Goal: Task Accomplishment & Management: Manage account settings

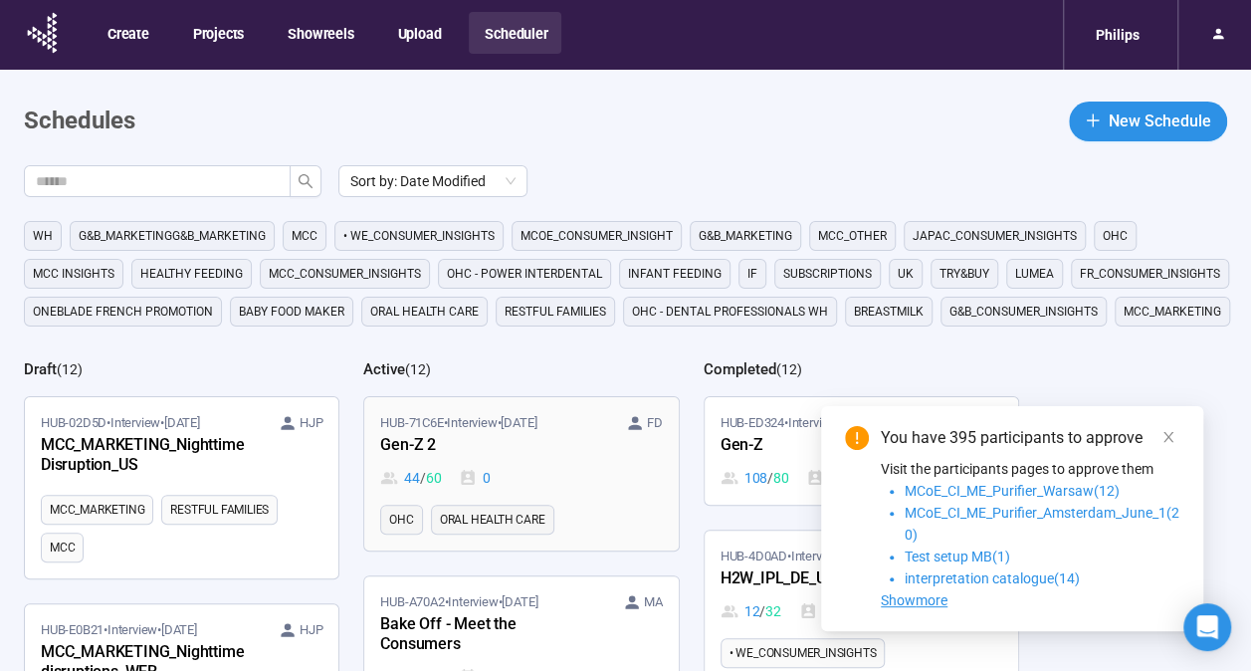
click at [484, 453] on div "Gen-Z 2" at bounding box center [489, 446] width 219 height 26
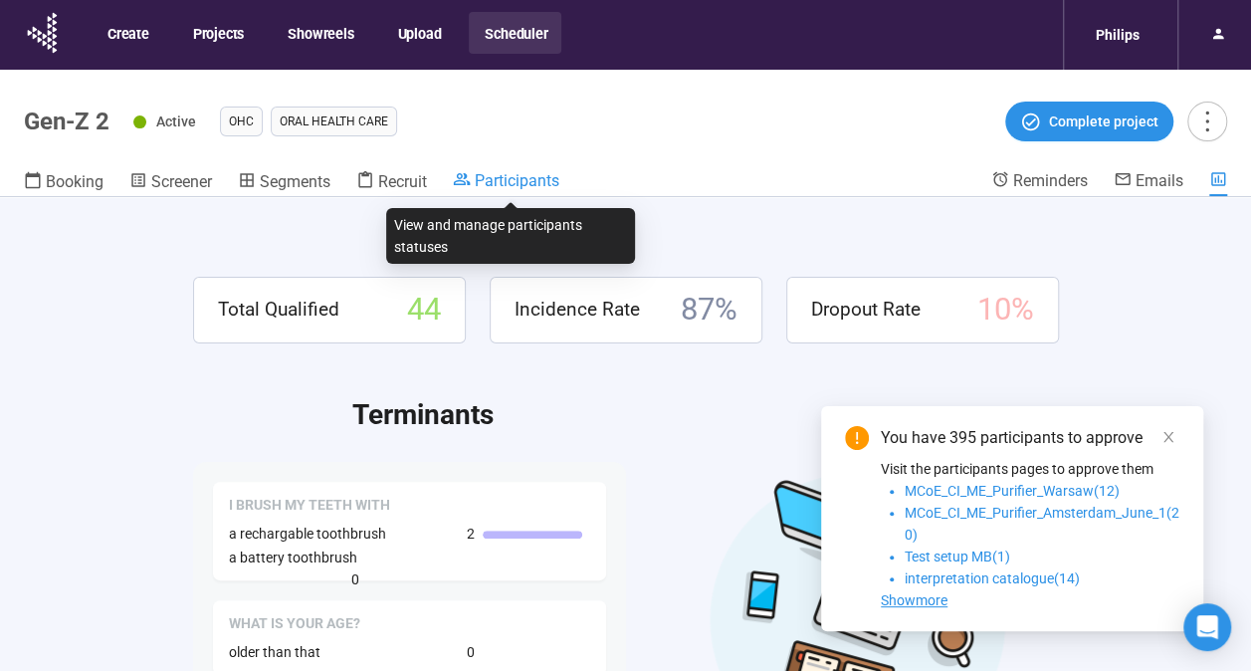
click at [491, 189] on span "Participants" at bounding box center [517, 180] width 85 height 19
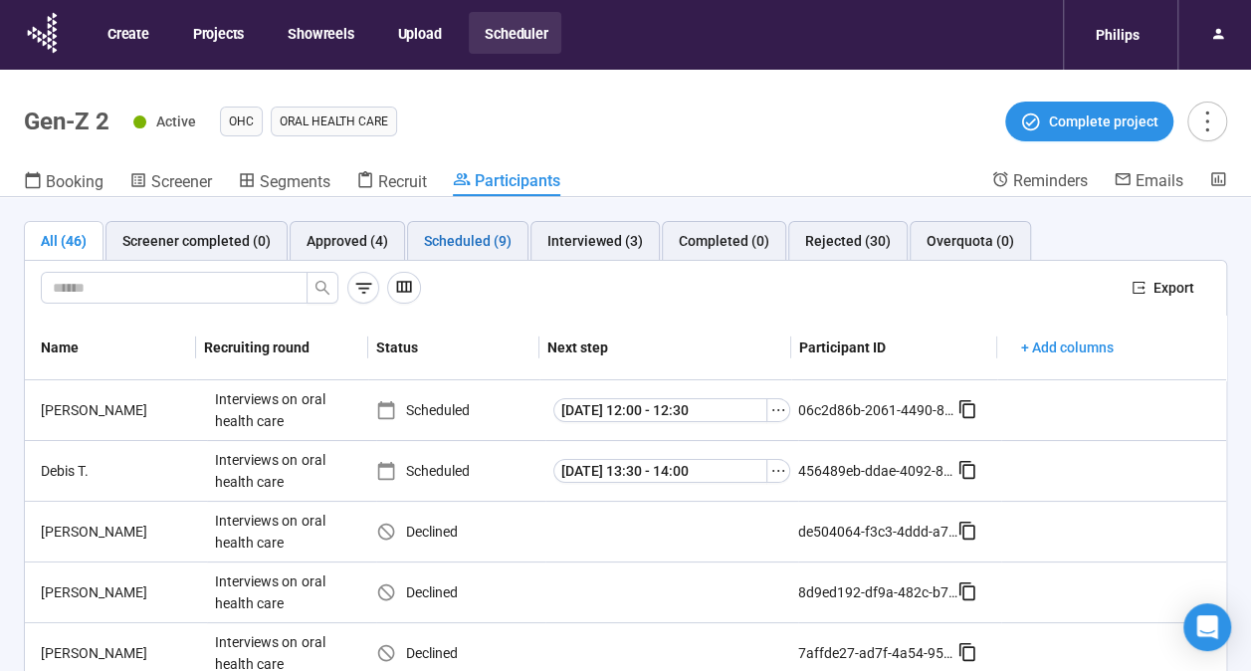
click at [472, 240] on div "Scheduled (9)" at bounding box center [468, 241] width 88 height 22
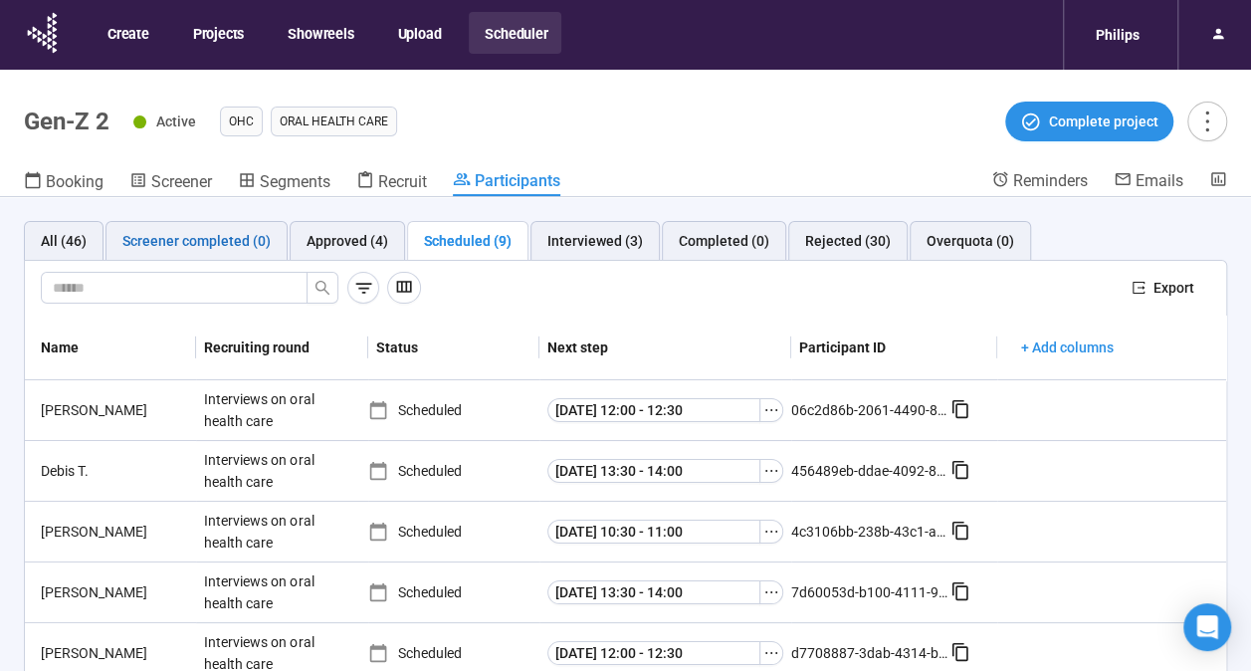
click at [244, 244] on div "Screener completed (0)" at bounding box center [196, 241] width 148 height 22
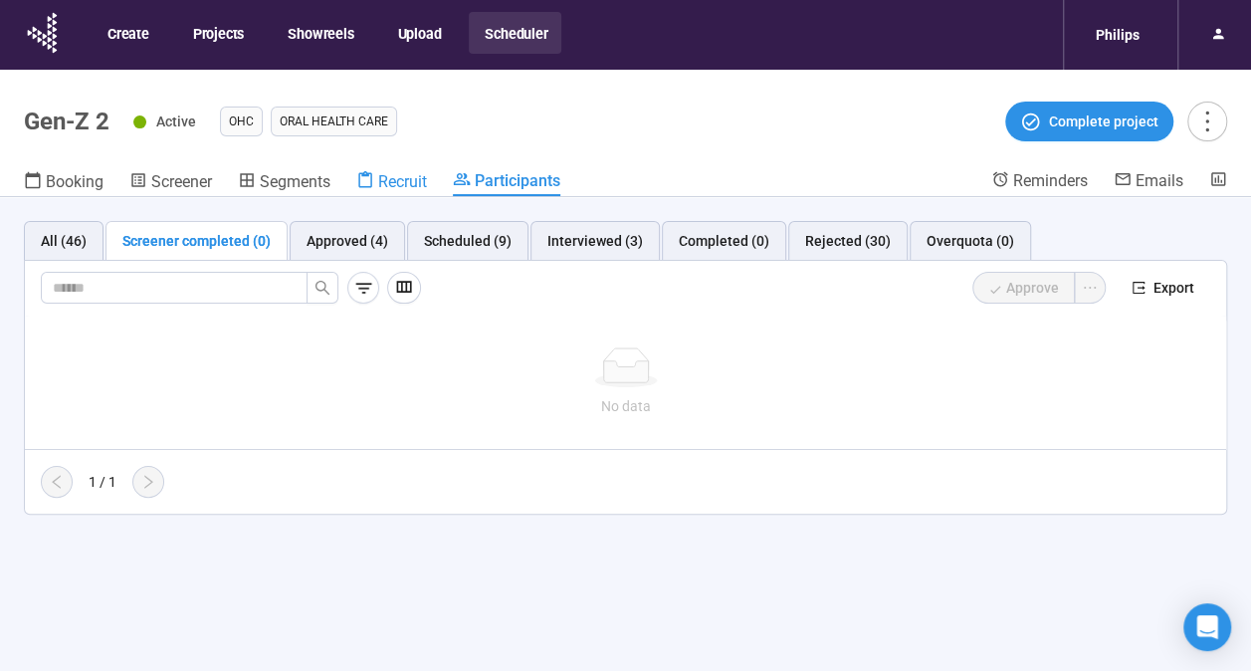
click at [419, 190] on span "Recruit" at bounding box center [402, 181] width 49 height 19
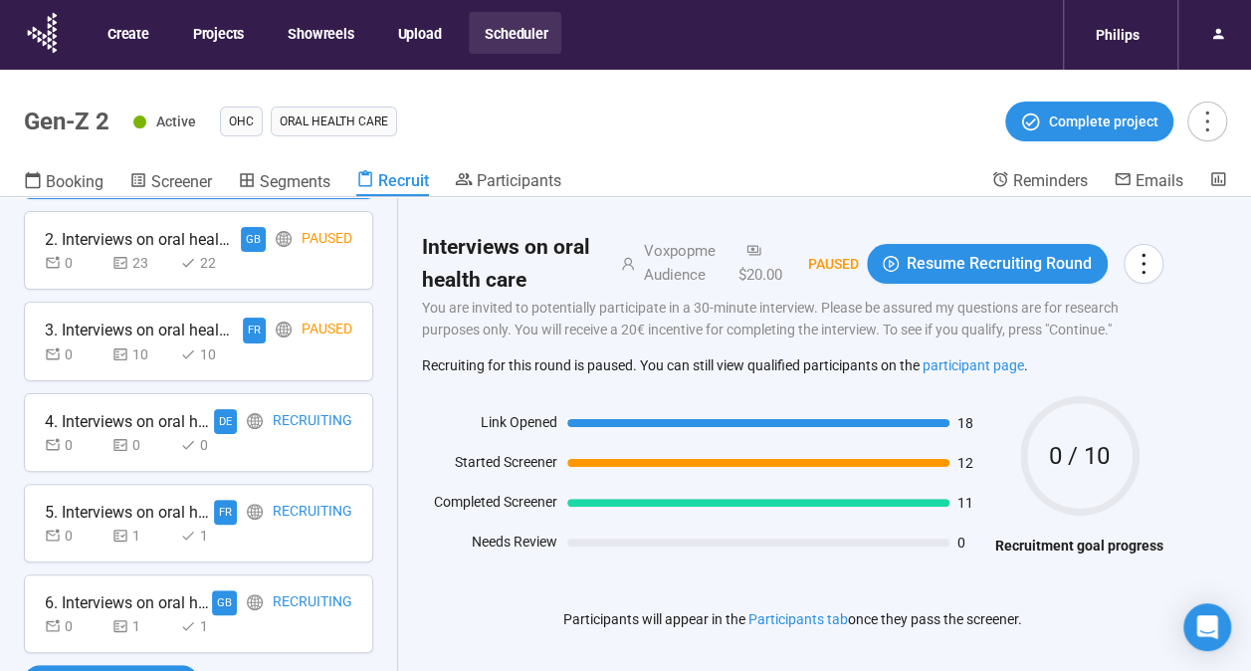
scroll to position [70, 0]
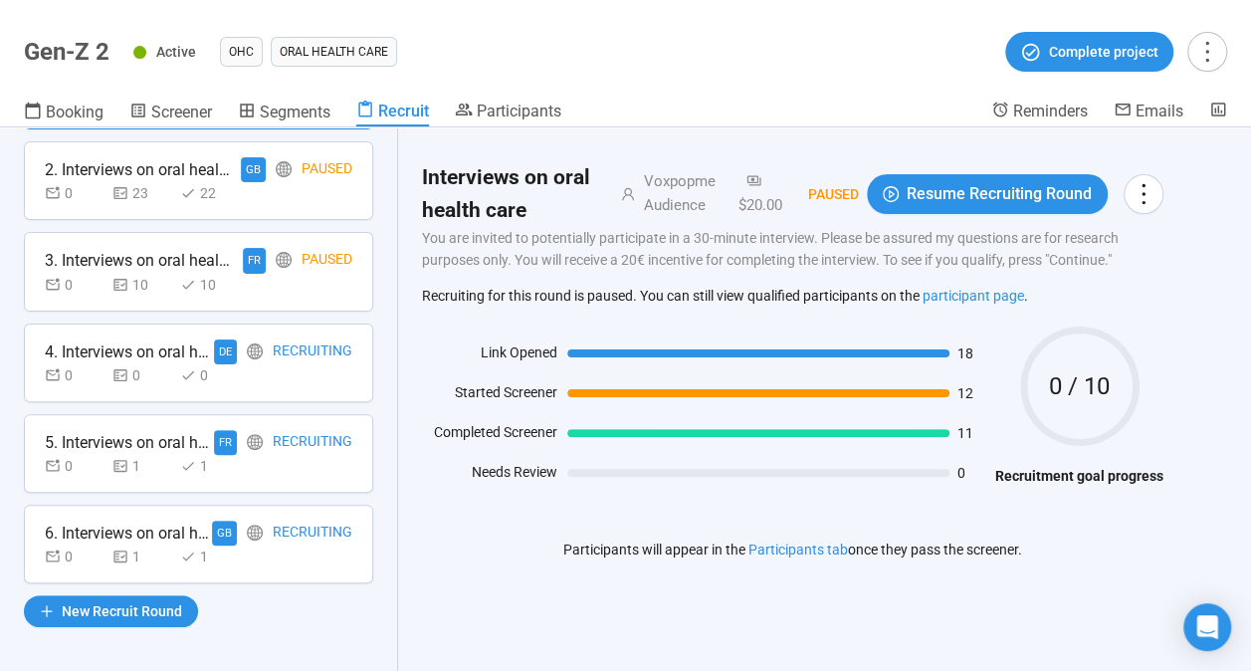
click at [328, 535] on div "Recruiting" at bounding box center [313, 532] width 80 height 25
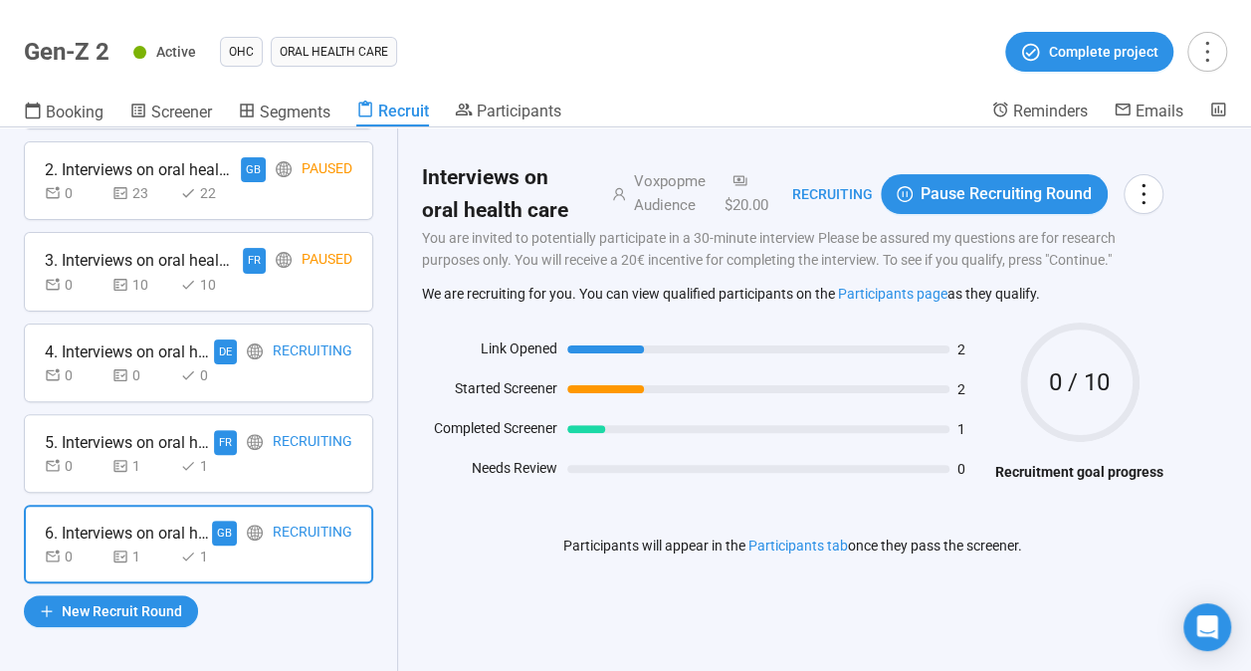
click at [260, 382] on div "0 0 0" at bounding box center [198, 375] width 307 height 22
